Goal: Go to known website: Go to known website

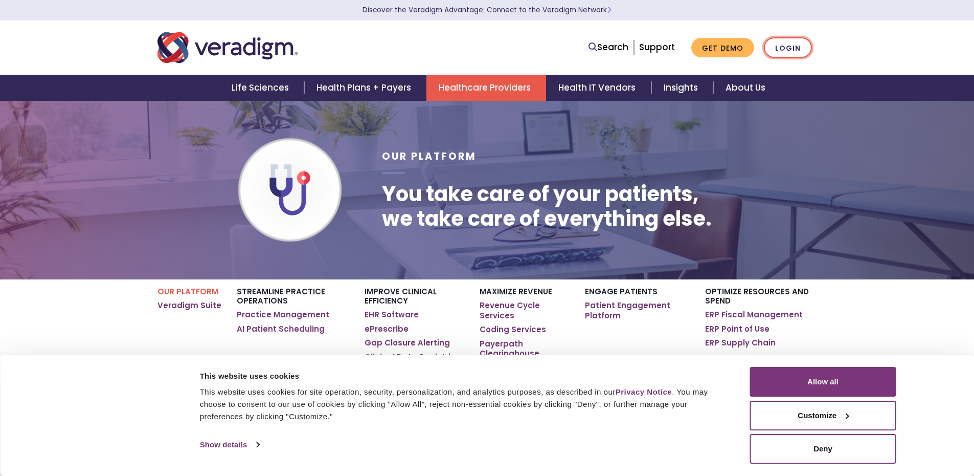
click at [785, 49] on link "Login" at bounding box center [788, 47] width 48 height 21
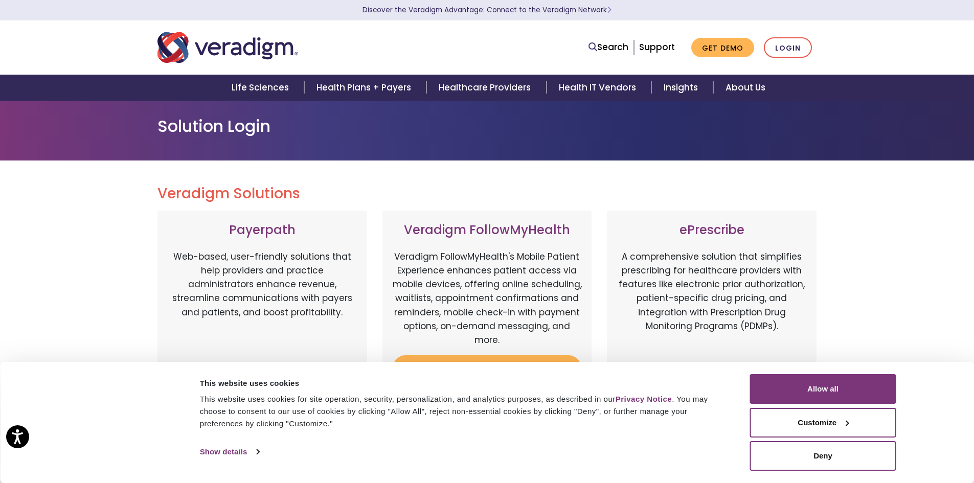
click at [906, 232] on div "Veradigm Solutions Payerpath Web-based, user-friendly solutions that help provi…" at bounding box center [487, 467] width 974 height 613
click at [800, 49] on link "Login" at bounding box center [788, 47] width 48 height 21
click at [818, 393] on button "Allow all" at bounding box center [823, 389] width 146 height 30
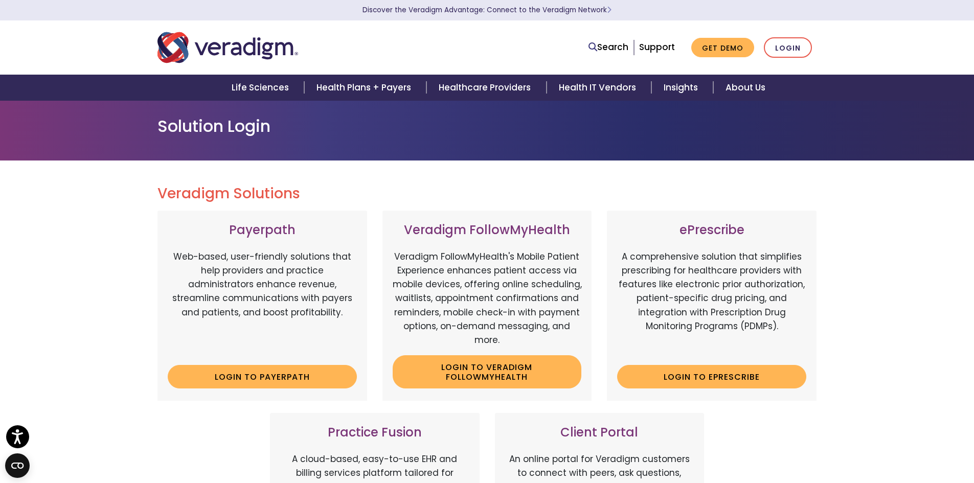
click at [213, 131] on h1 "Solution Login" at bounding box center [488, 126] width 660 height 19
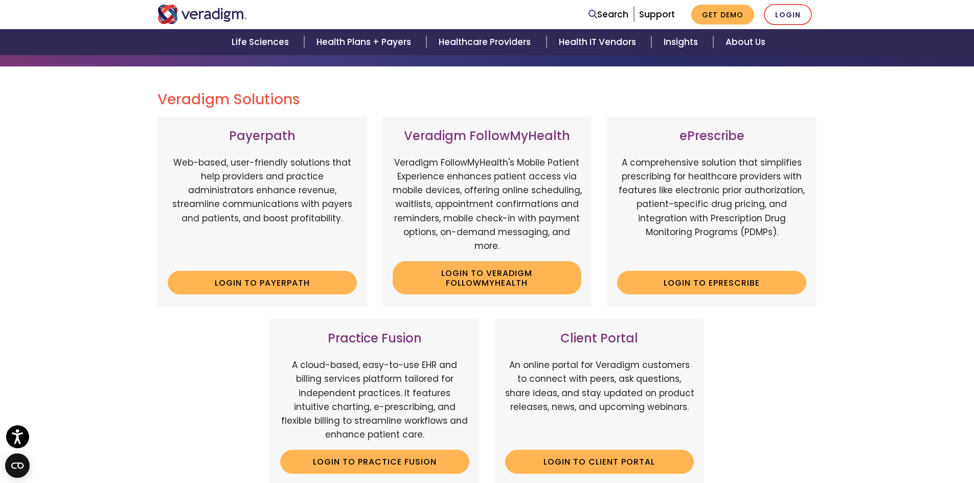
scroll to position [153, 0]
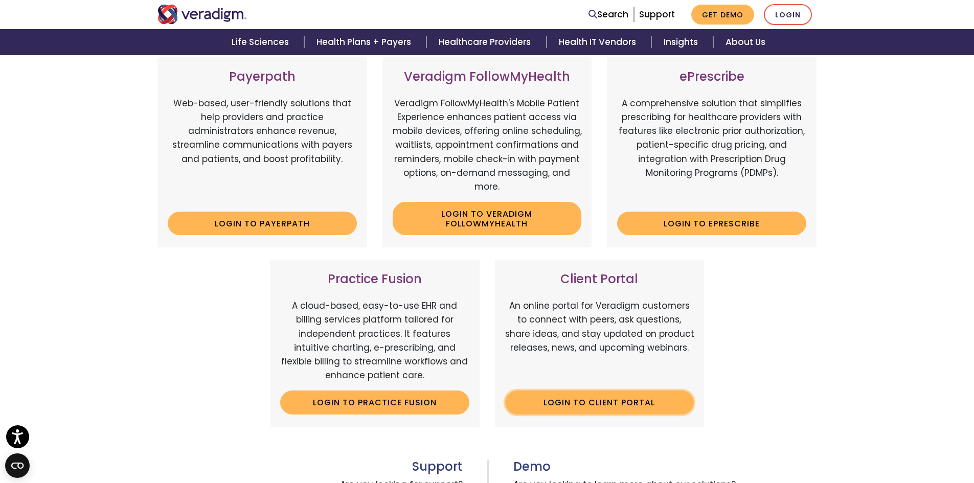
click at [607, 402] on link "Login to Client Portal" at bounding box center [599, 403] width 189 height 24
